Goal: Information Seeking & Learning: Learn about a topic

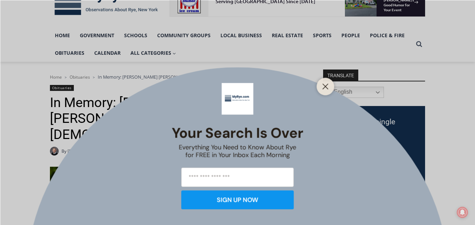
scroll to position [141, 0]
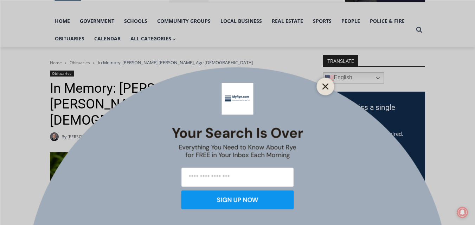
click at [323, 87] on icon "Close" at bounding box center [325, 86] width 6 height 6
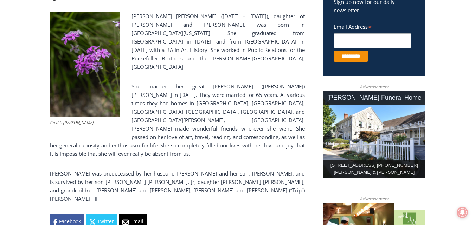
scroll to position [105, 0]
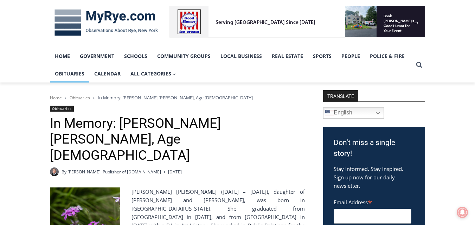
click at [65, 76] on link "Obituaries" at bounding box center [69, 74] width 39 height 18
